Goal: Task Accomplishment & Management: Use online tool/utility

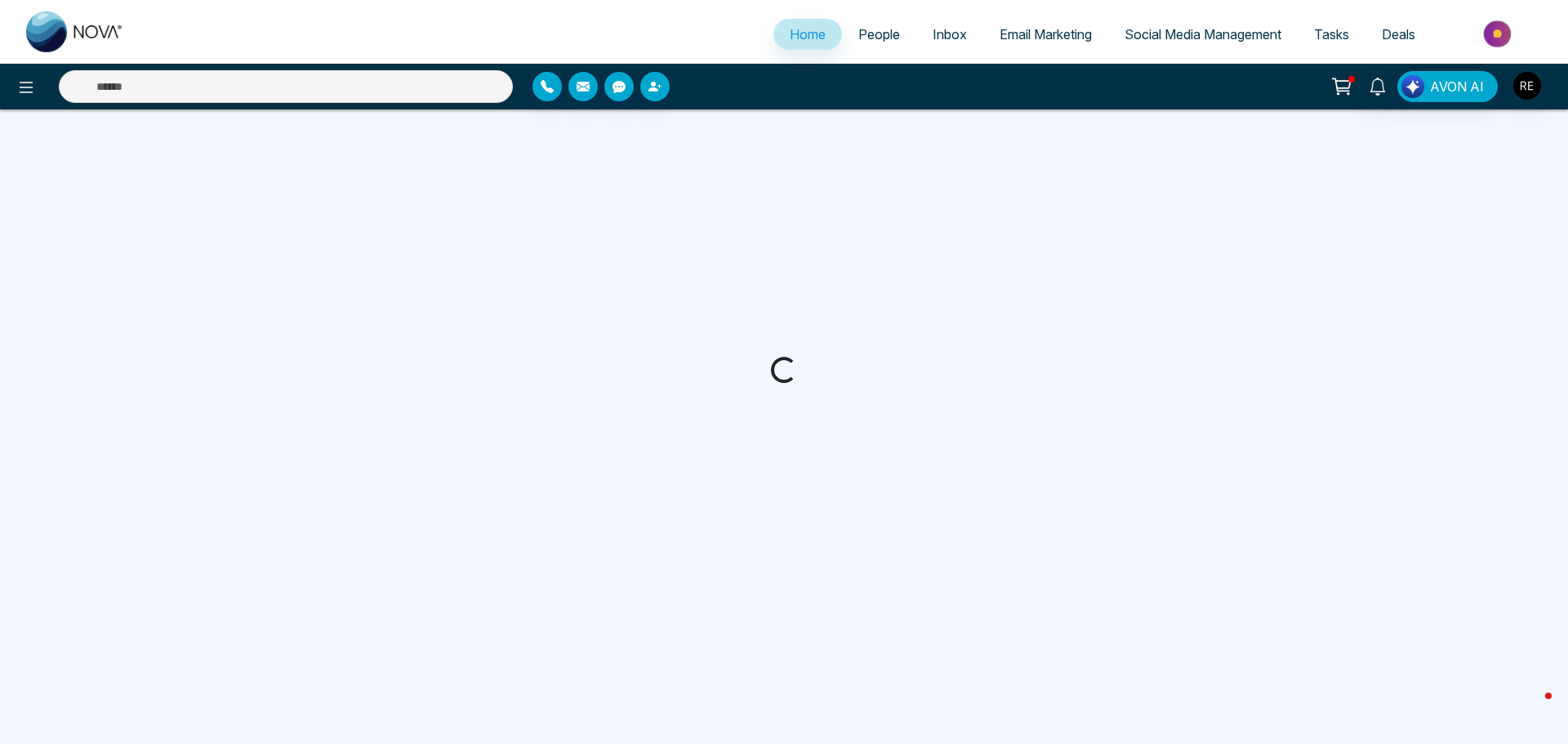
select select "*"
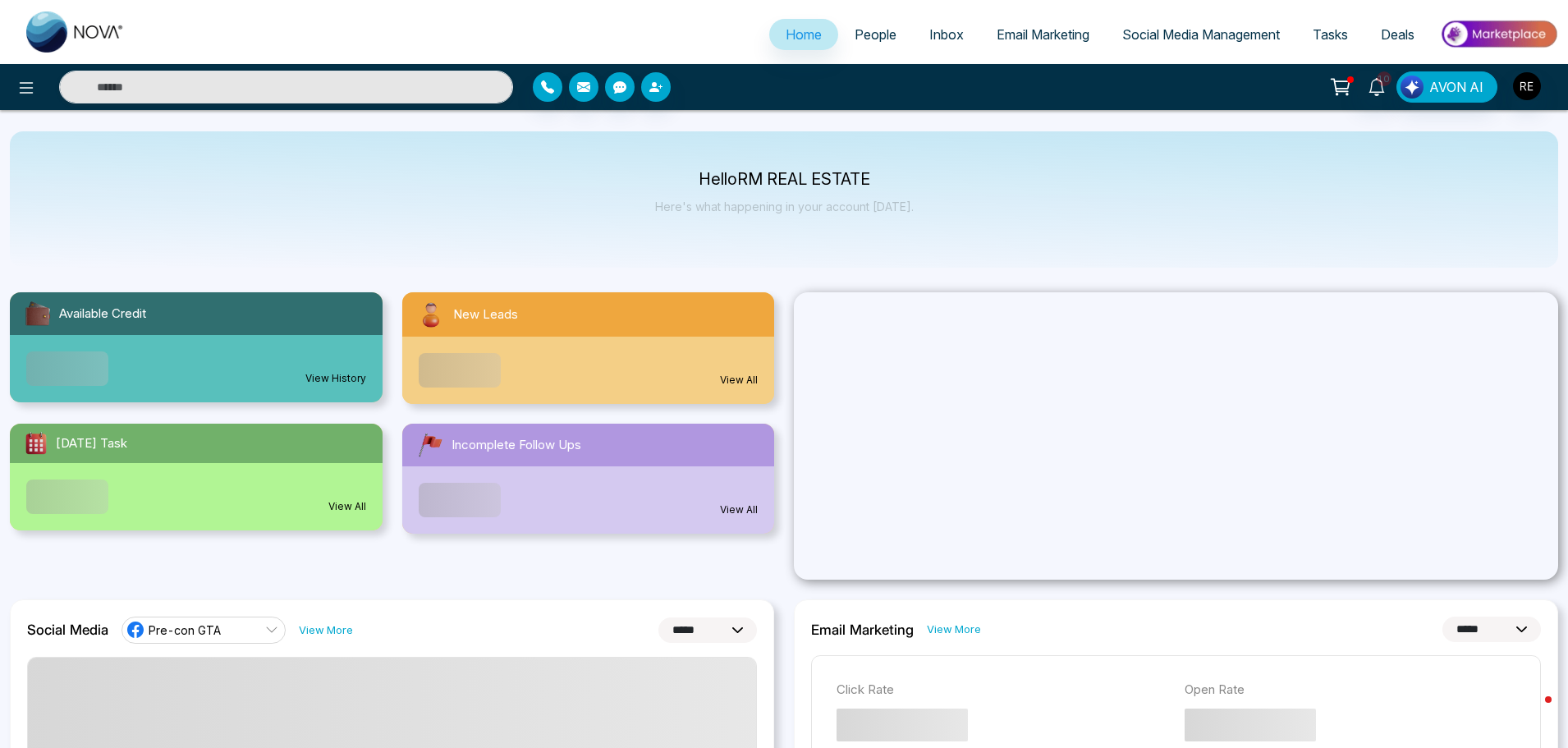
click at [1215, 40] on span "Social Media Management" at bounding box center [1201, 34] width 158 height 16
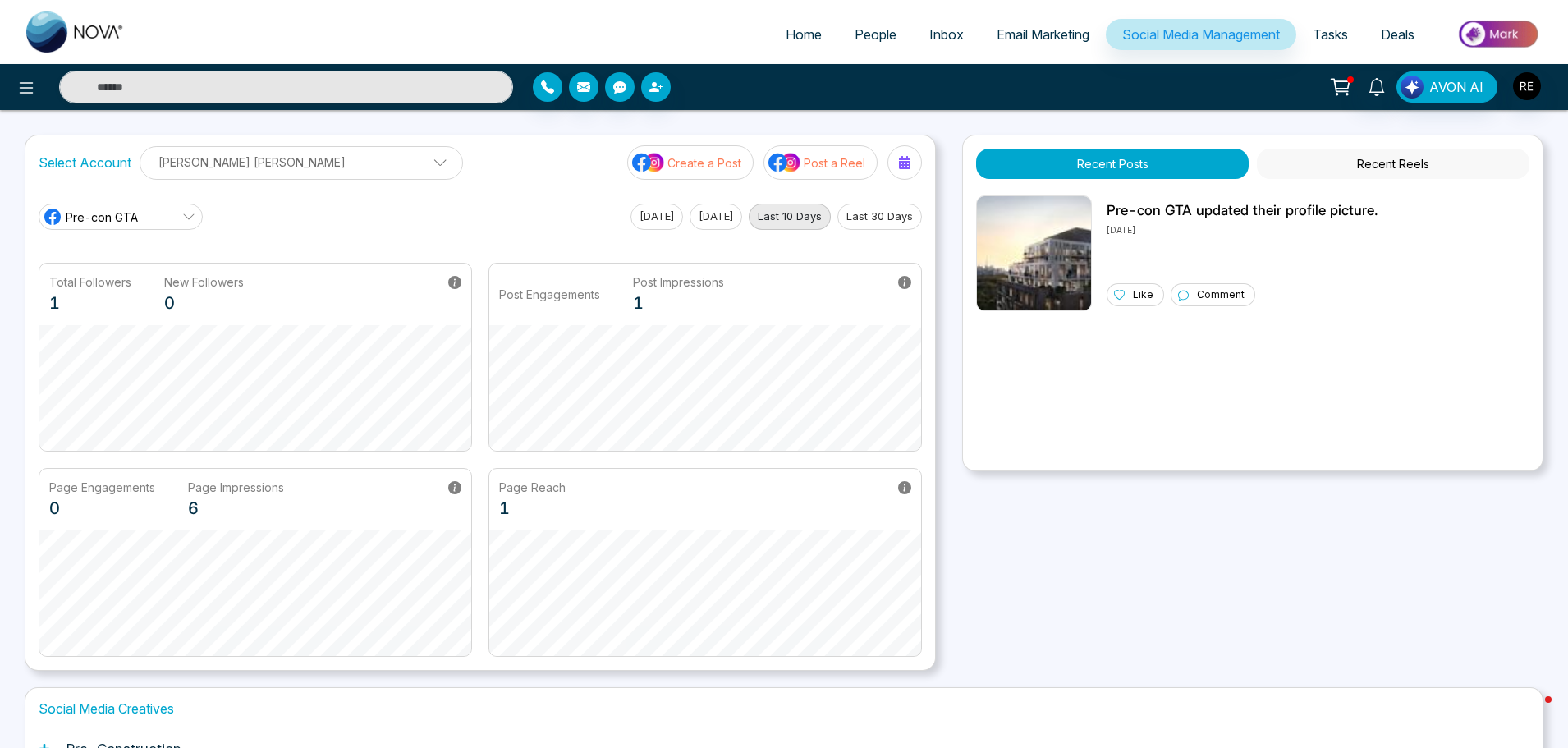
click at [853, 170] on p "Post a Reel" at bounding box center [834, 162] width 62 height 17
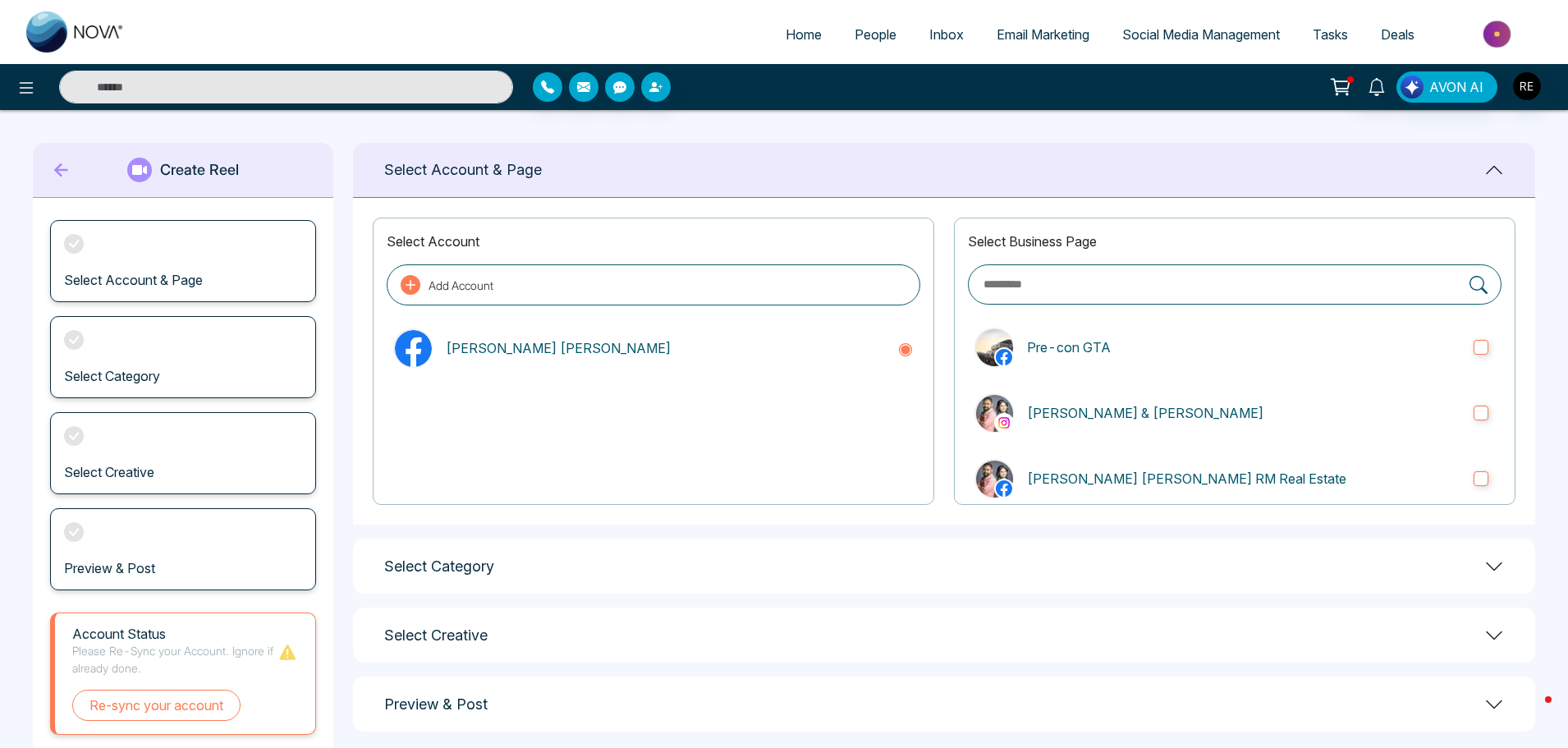
click at [466, 557] on h1 "Select Category" at bounding box center [439, 566] width 110 height 18
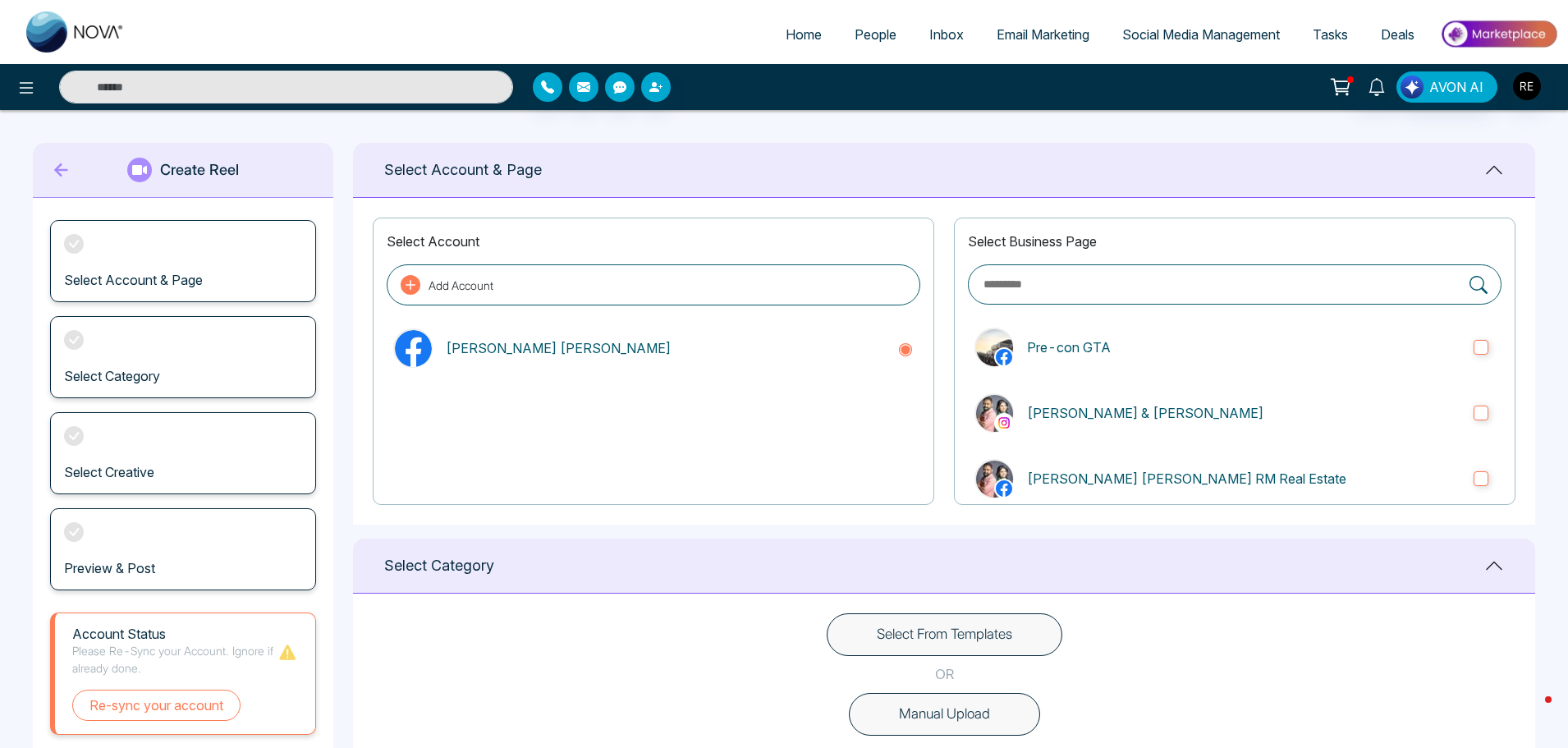
click at [866, 630] on button "Select From Templates" at bounding box center [945, 635] width 236 height 43
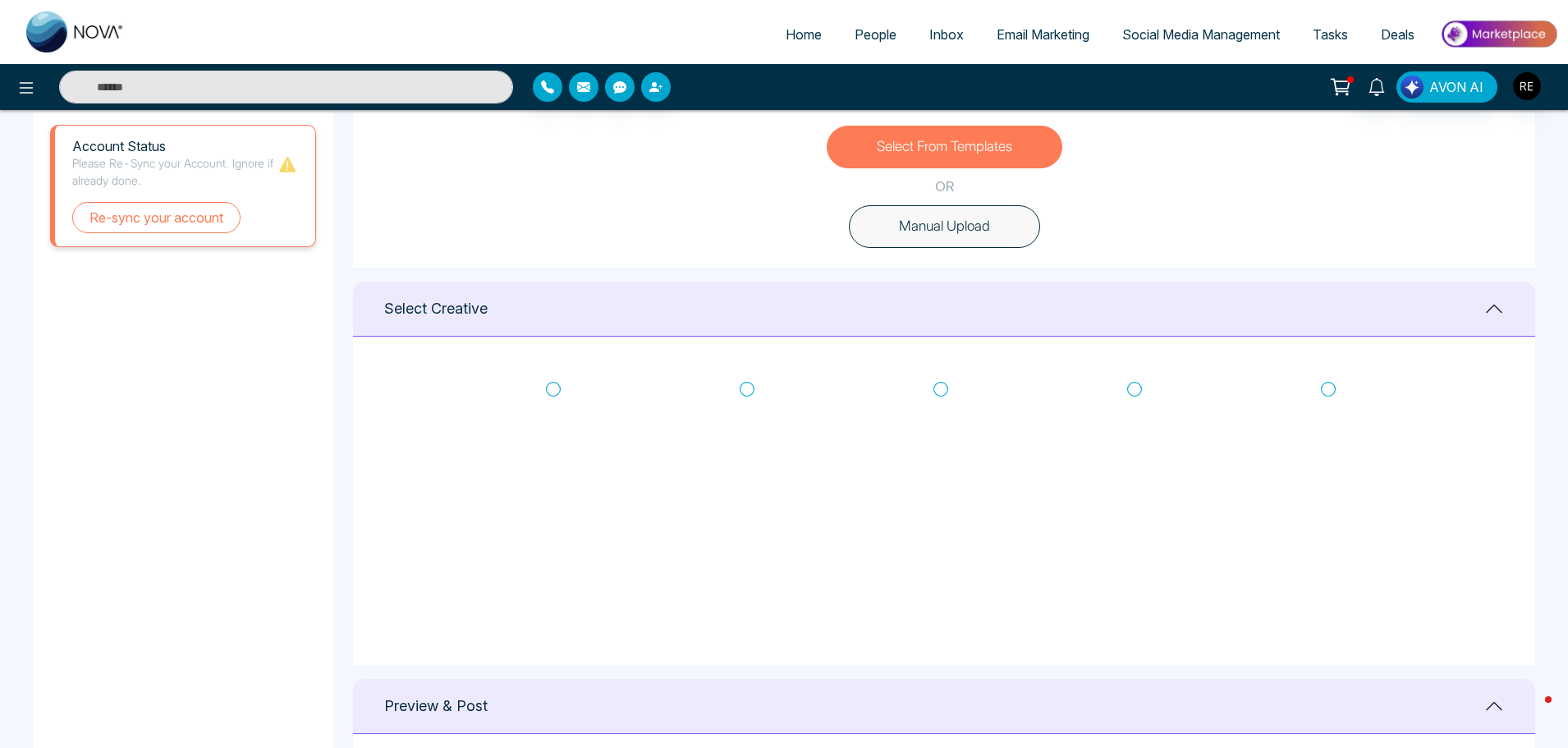
scroll to position [575, 0]
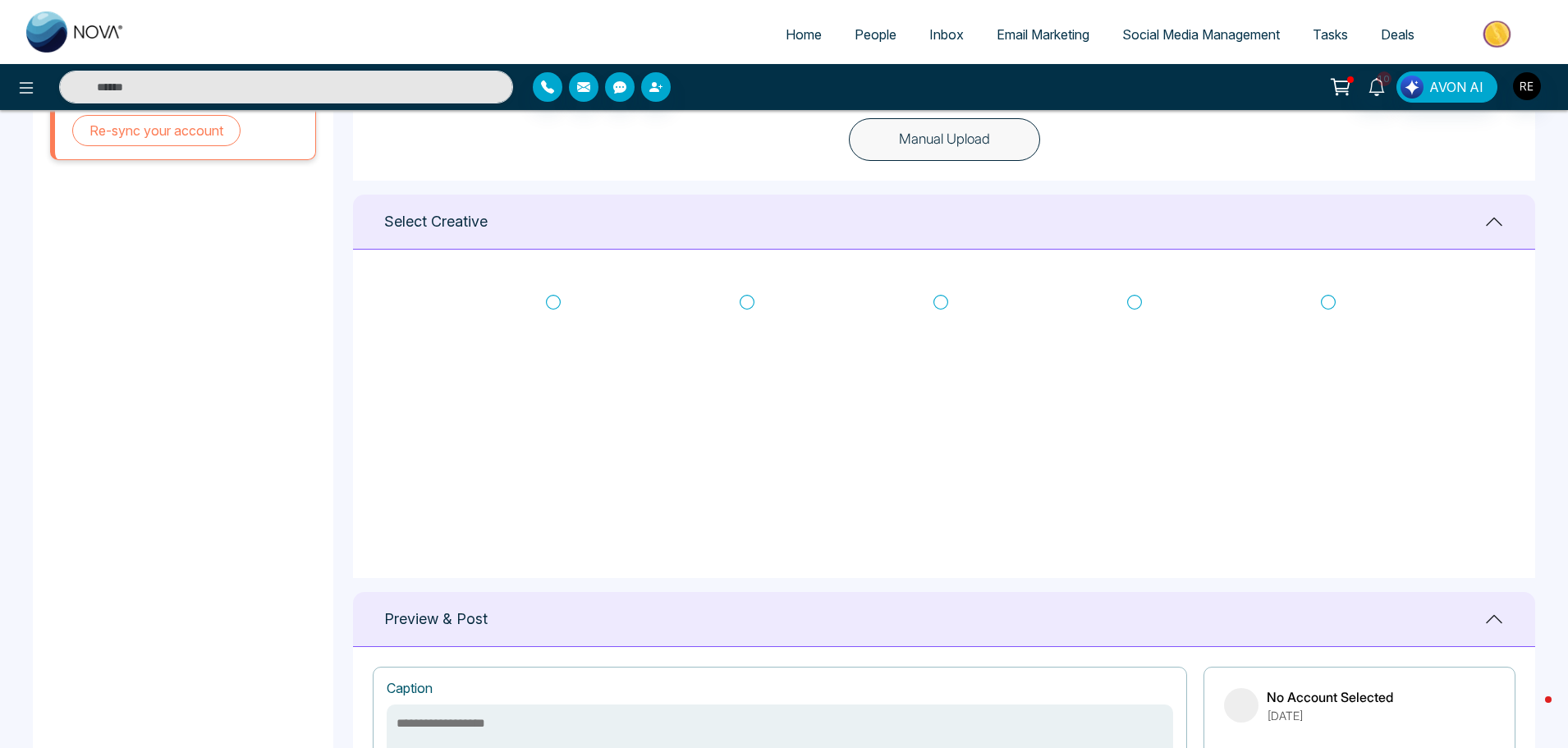
click at [745, 308] on icon at bounding box center [747, 302] width 14 height 14
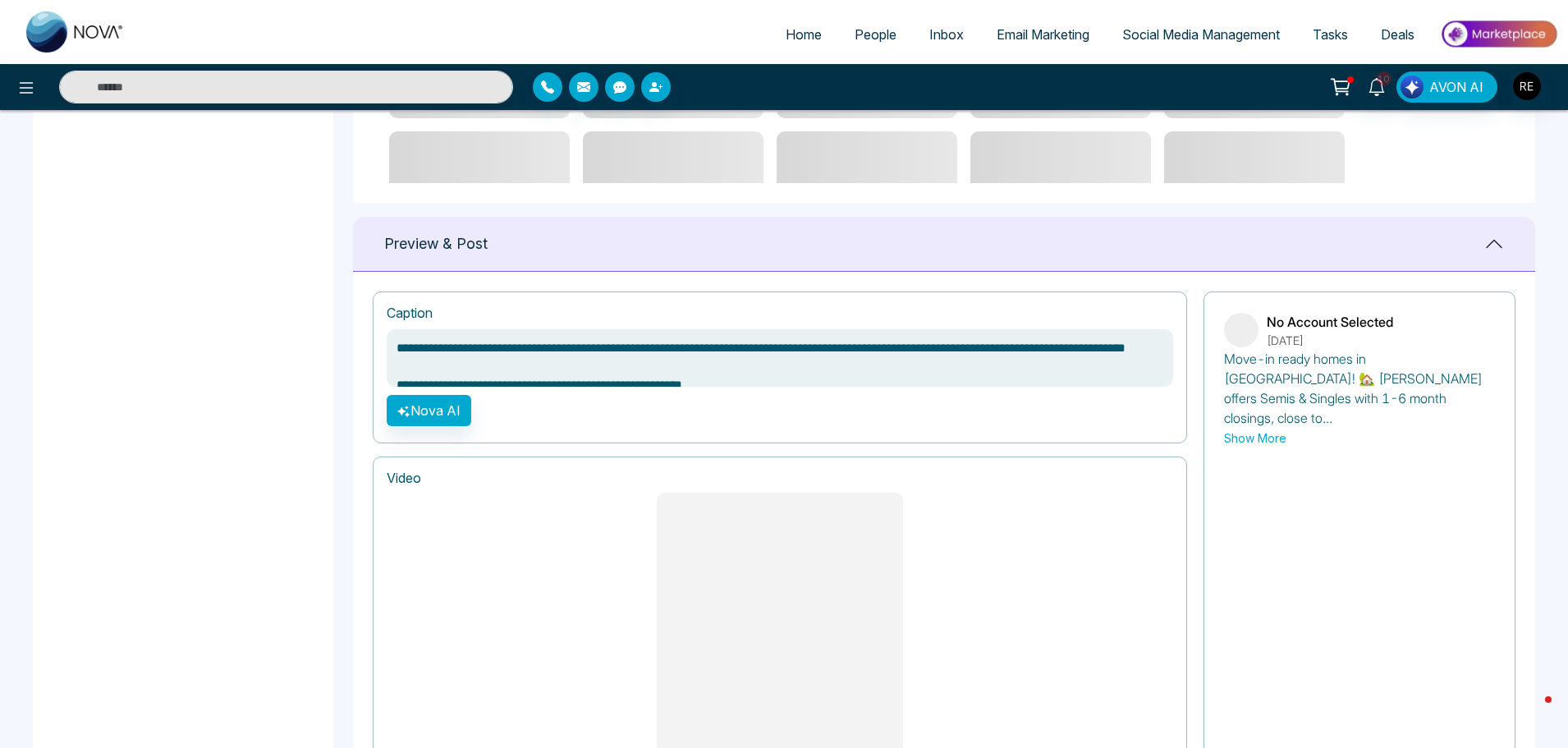
scroll to position [1231, 0]
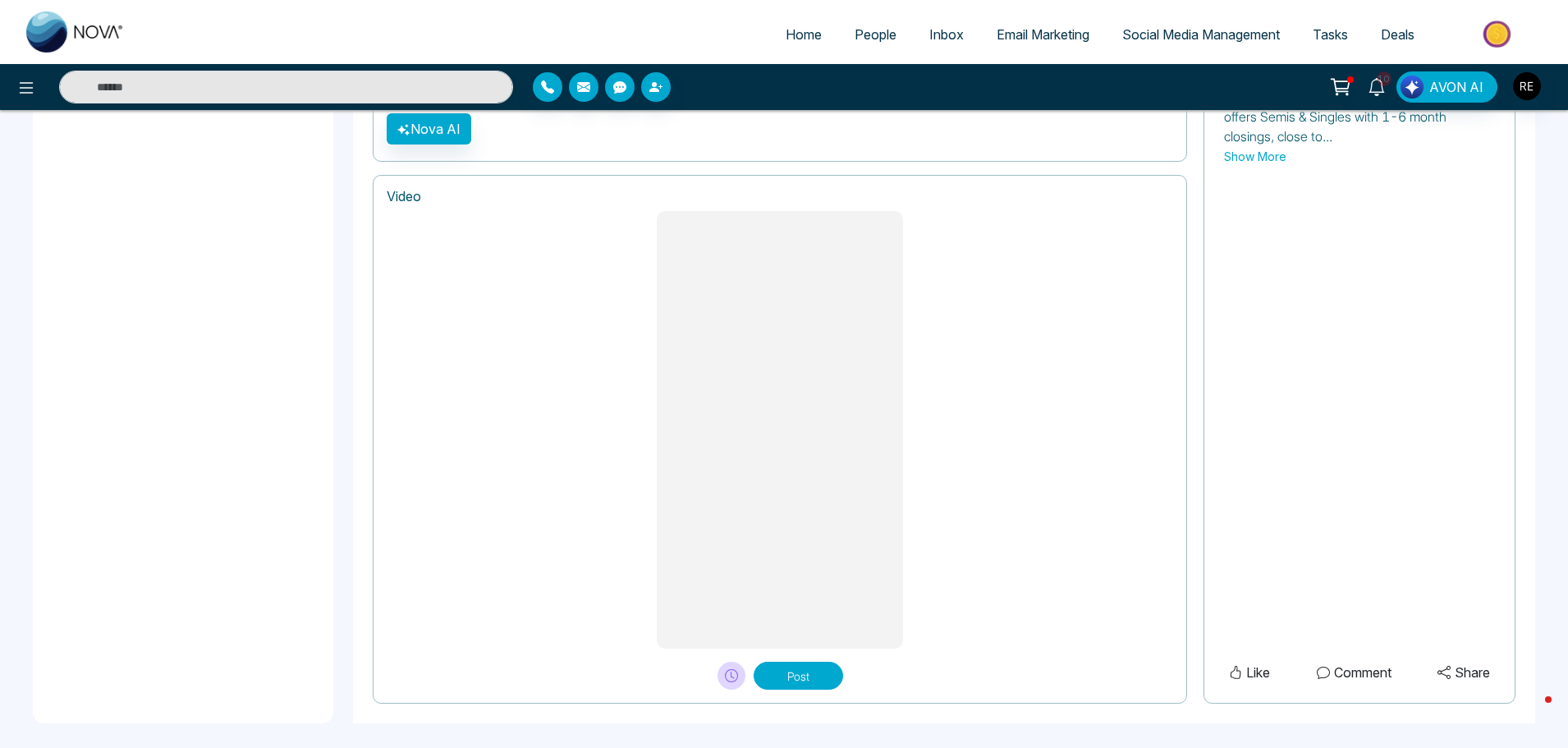
click at [1164, 39] on span "Social Media Management" at bounding box center [1201, 34] width 158 height 16
type textarea "**********"
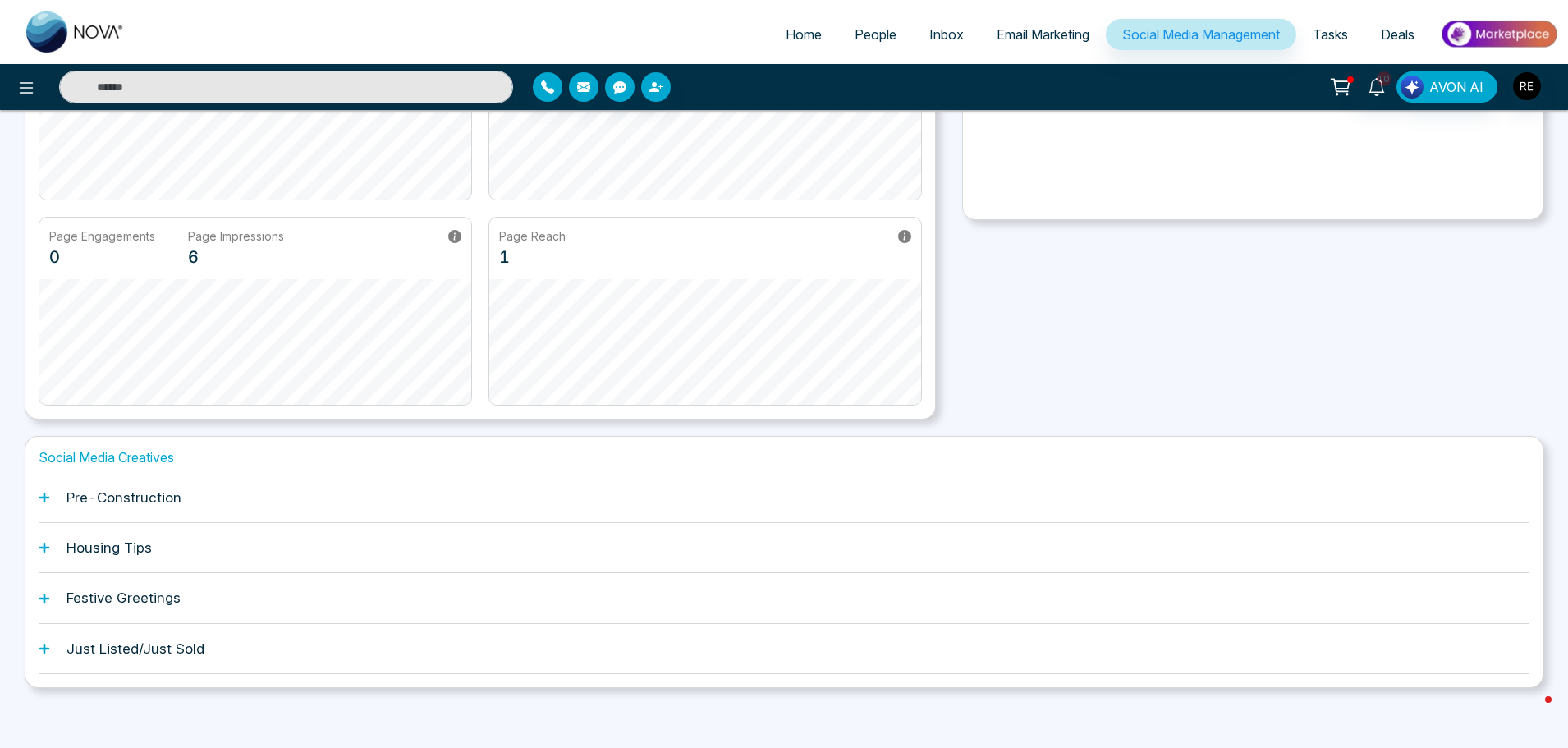
scroll to position [257, 0]
click at [44, 497] on icon at bounding box center [44, 491] width 12 height 12
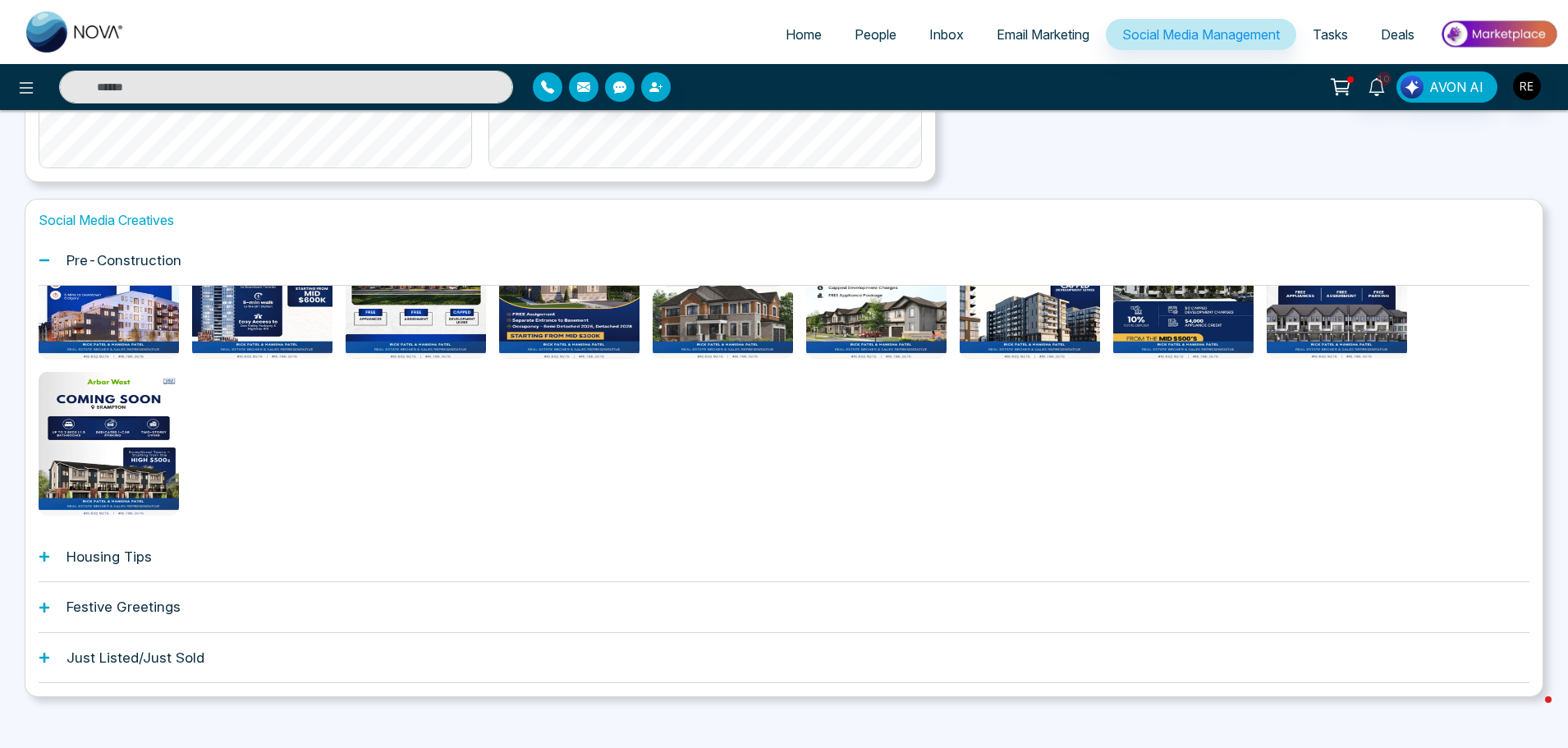
scroll to position [503, 0]
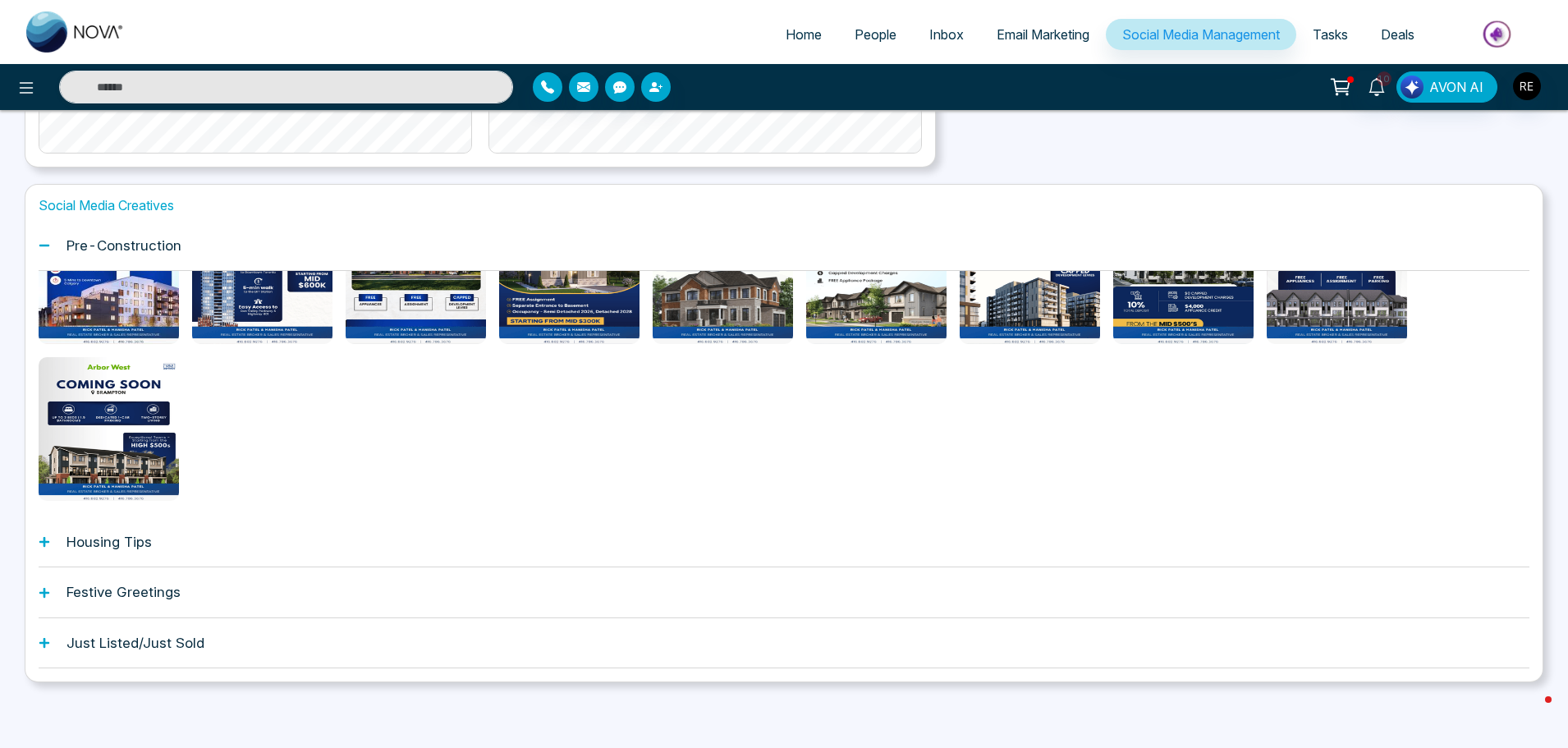
click at [43, 551] on div "Housing Tips" at bounding box center [784, 543] width 1491 height 50
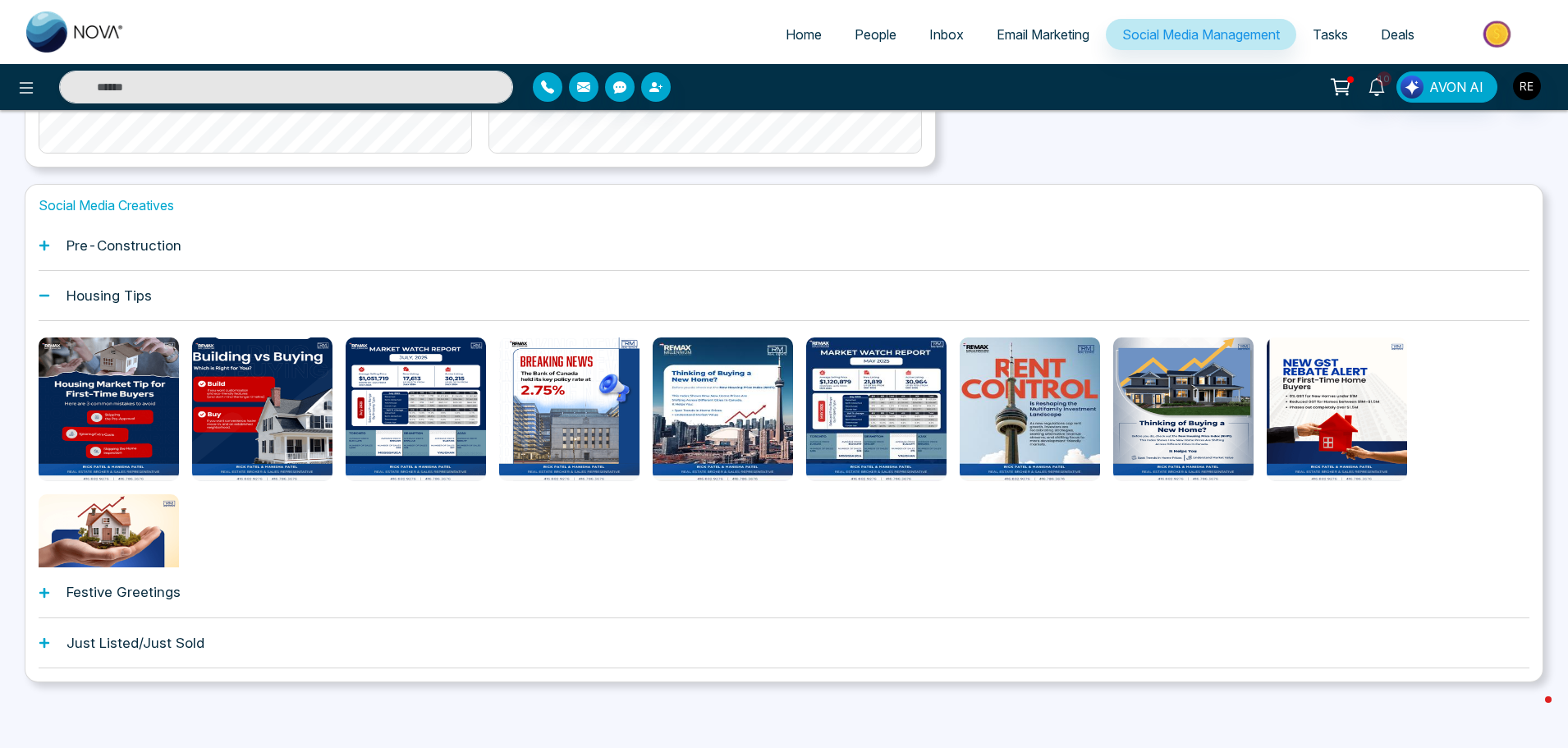
click at [48, 594] on icon at bounding box center [44, 592] width 12 height 12
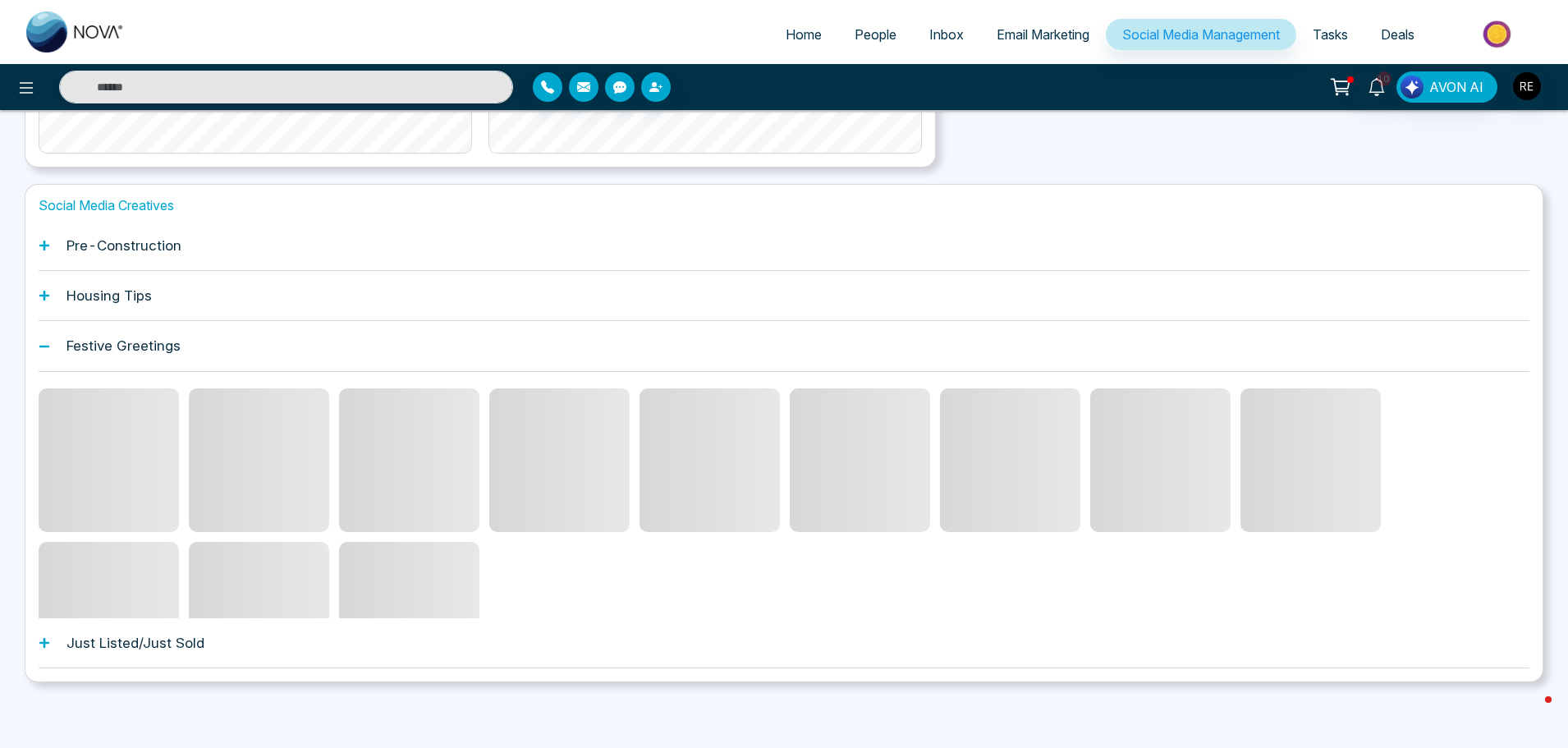
scroll to position [433, 0]
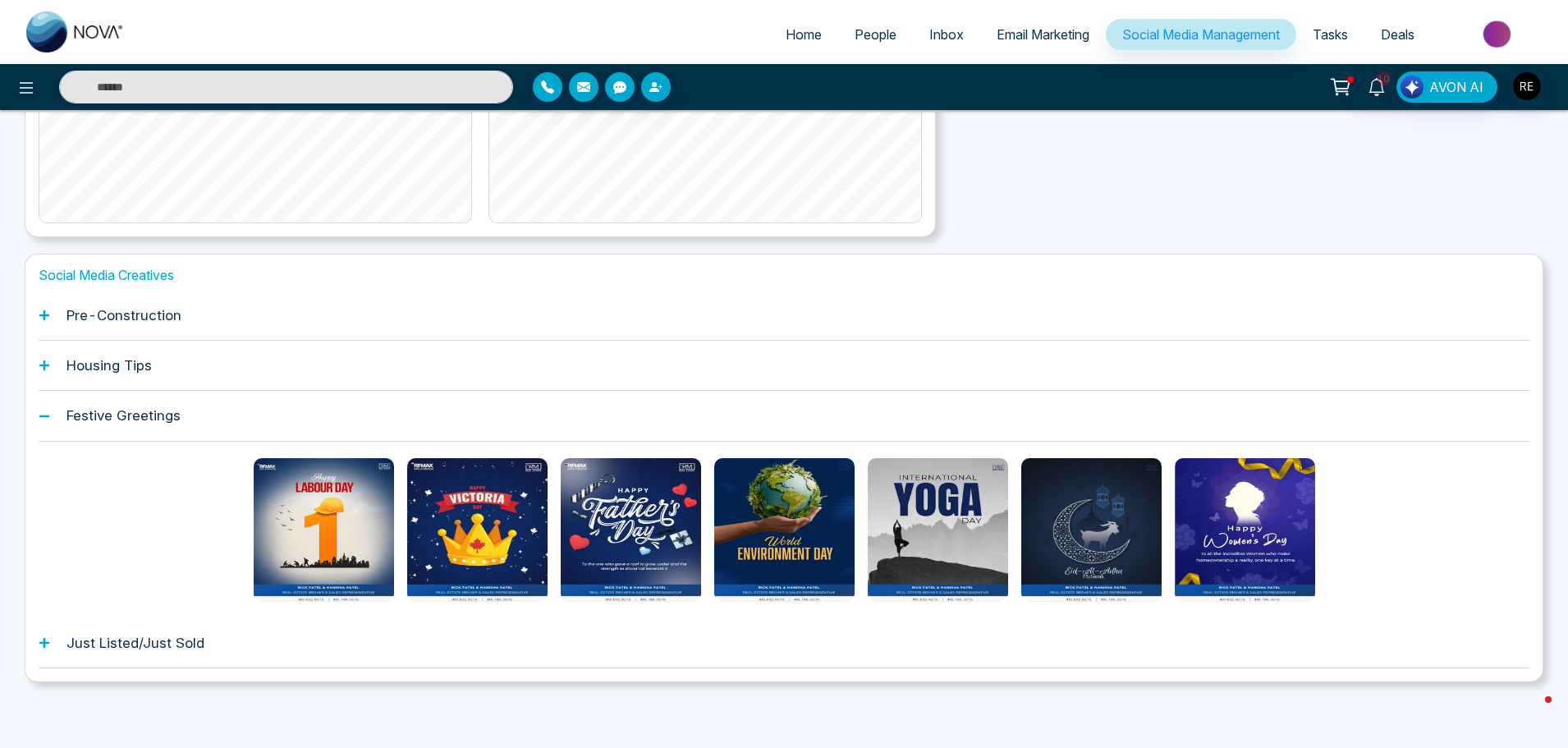
click at [53, 644] on div "Just Listed/Just Sold" at bounding box center [784, 643] width 1491 height 50
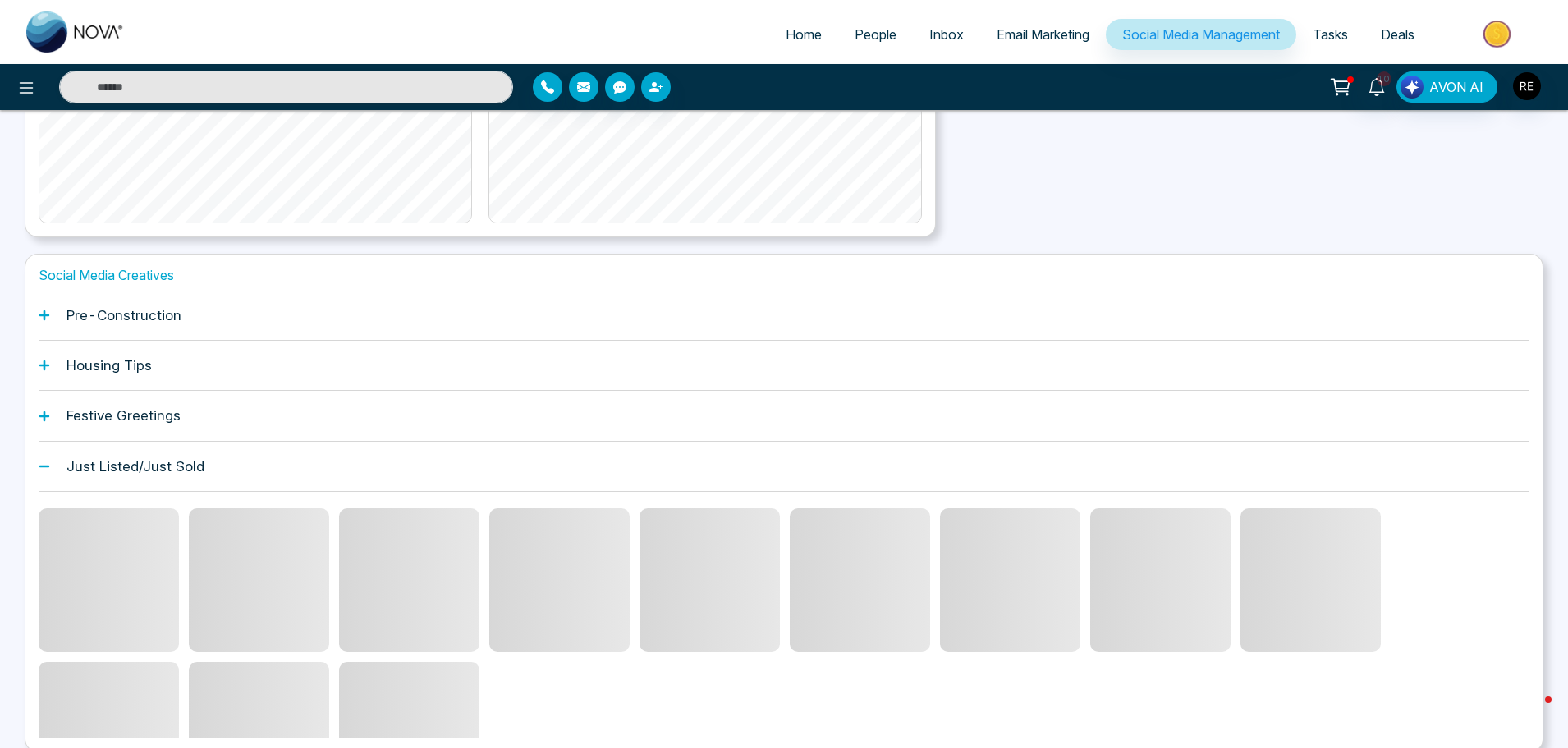
scroll to position [503, 0]
